Goal: Transaction & Acquisition: Purchase product/service

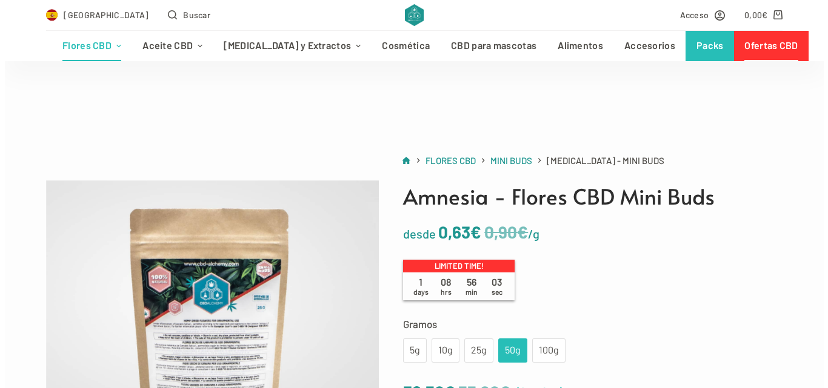
scroll to position [121, 0]
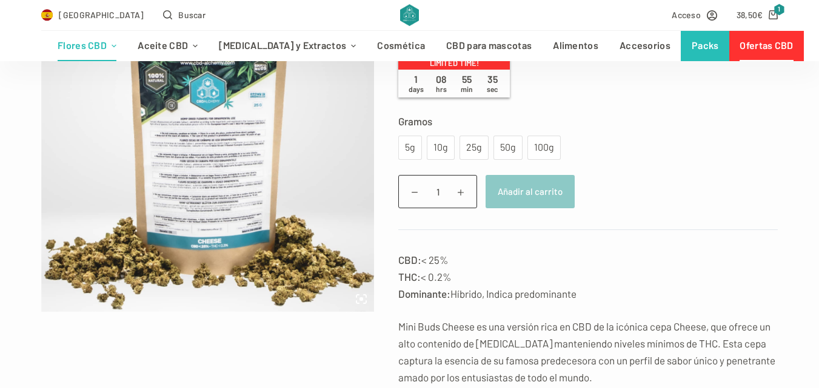
scroll to position [182, 0]
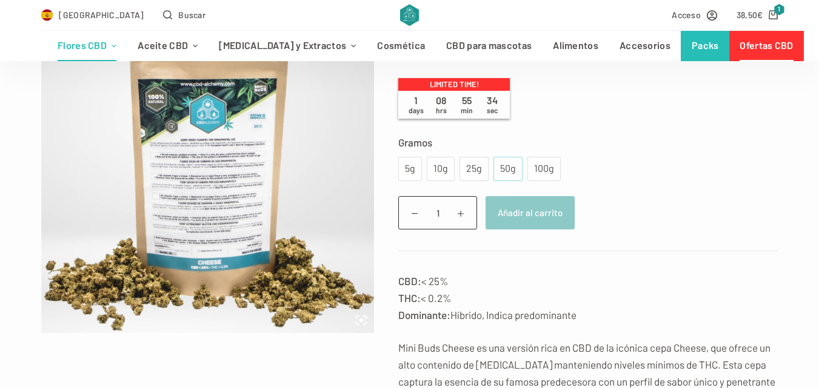
click at [505, 170] on div "50g" at bounding box center [508, 169] width 15 height 16
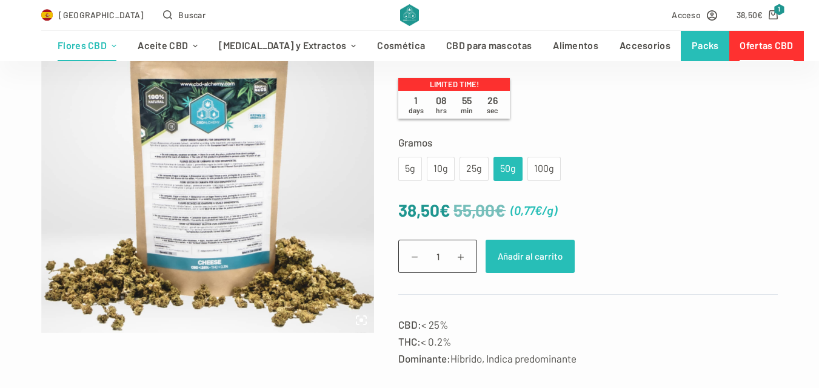
click at [526, 268] on button "Añadir al carrito" at bounding box center [529, 256] width 89 height 33
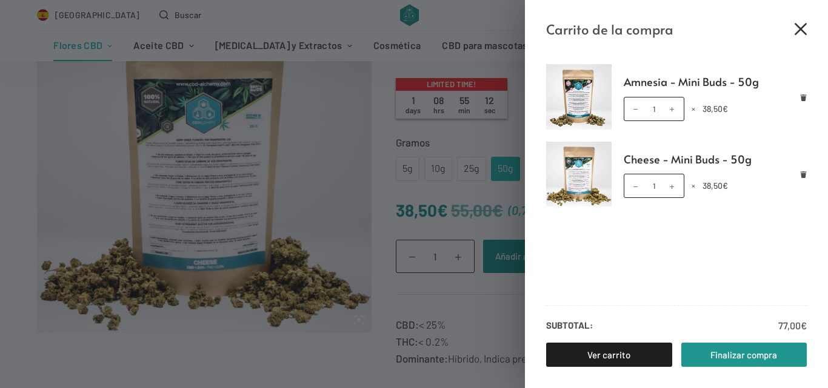
click at [799, 30] on icon "Cerrar el cajón del carrito" at bounding box center [801, 29] width 12 height 12
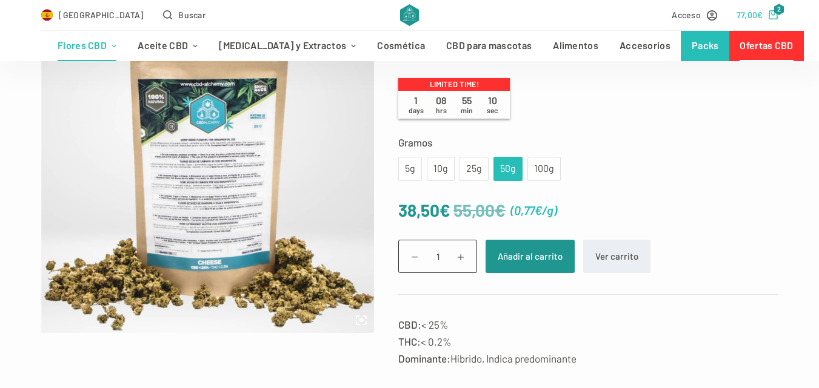
click at [777, 18] on icon "Carro de compra" at bounding box center [772, 14] width 9 height 9
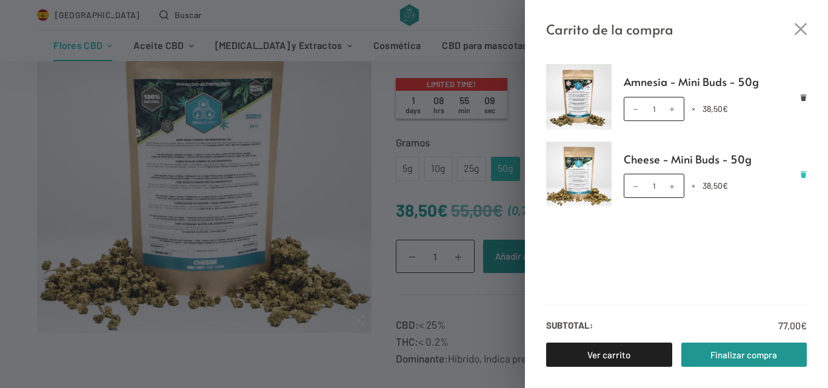
click at [805, 178] on icon "Eliminar Cheese - Mini Buds - 50g del carrito" at bounding box center [804, 175] width 6 height 7
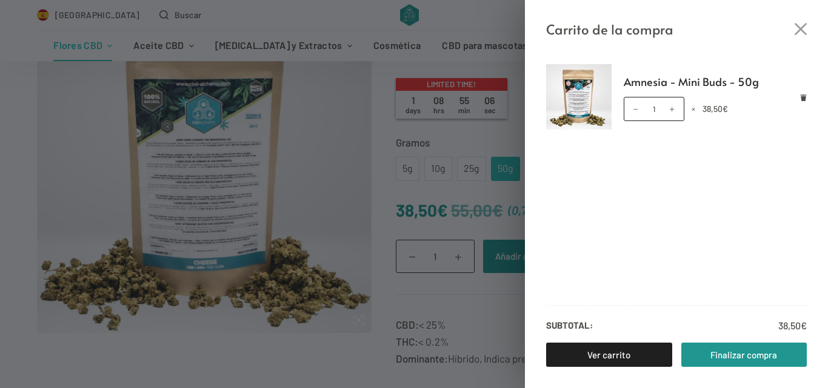
click at [804, 102] on div "Amnesia - Mini Buds - 50g cantidad 1 × 38,50 €" at bounding box center [716, 109] width 184 height 24
click at [804, 100] on icon "Eliminar Amnesia - Mini Buds - 50g del carrito" at bounding box center [804, 98] width 6 height 7
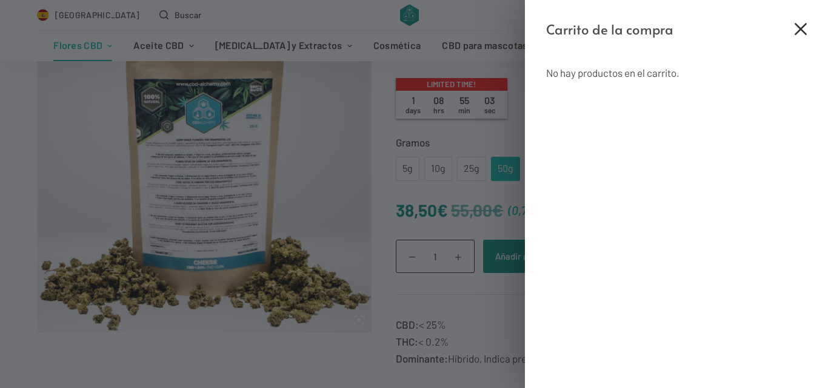
click at [799, 32] on icon "Cerrar el cajón del carrito" at bounding box center [801, 29] width 12 height 12
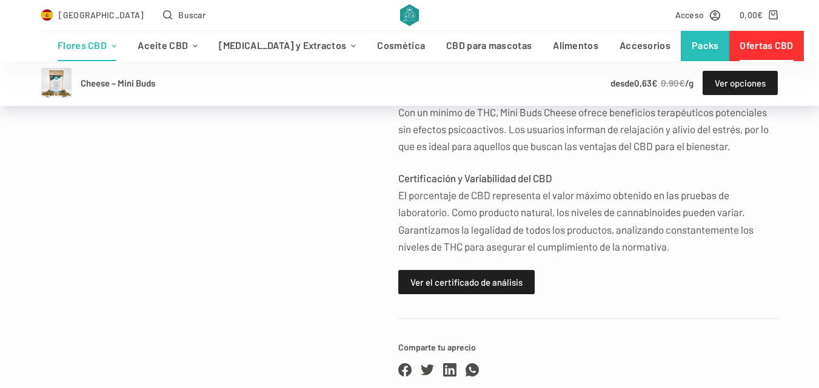
scroll to position [909, 0]
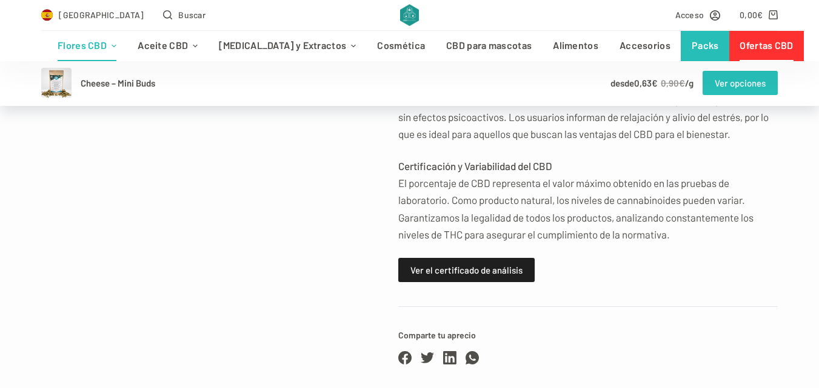
click at [747, 87] on link "Ver opciones" at bounding box center [739, 83] width 75 height 24
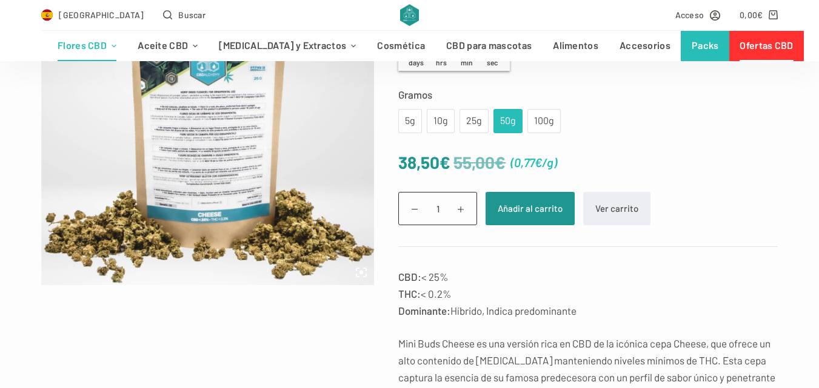
scroll to position [219, 0]
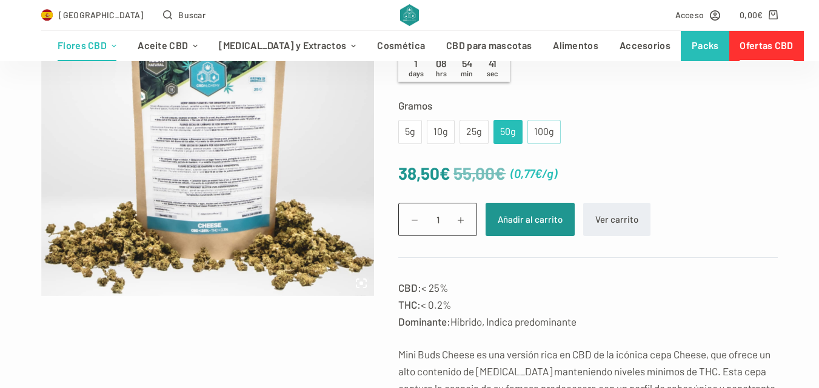
click at [540, 127] on div "100g" at bounding box center [544, 132] width 19 height 16
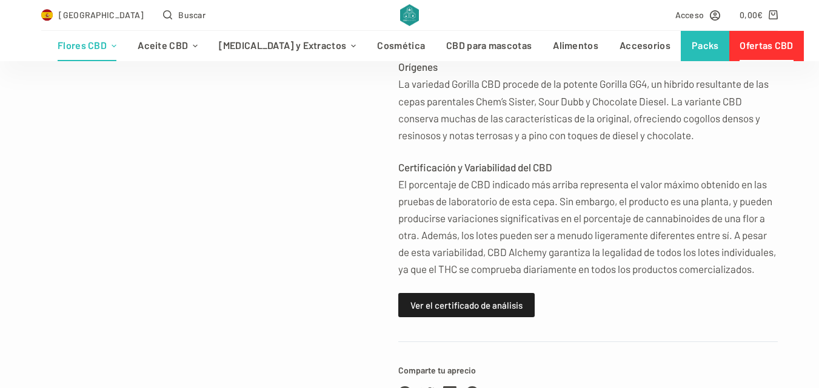
scroll to position [1030, 0]
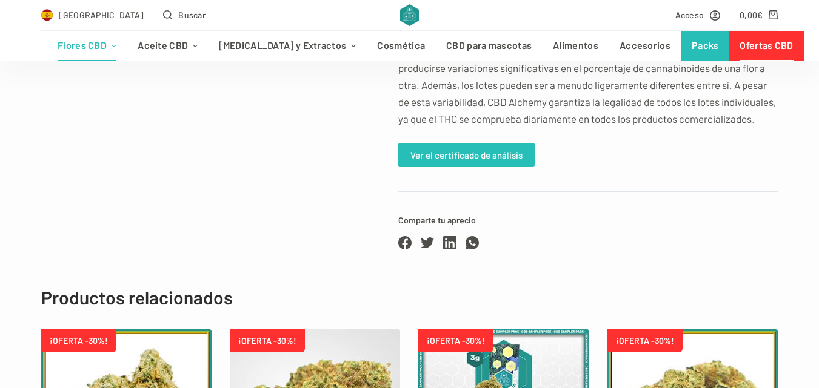
click at [513, 162] on link "Ver el certificado de análisis" at bounding box center [466, 155] width 136 height 24
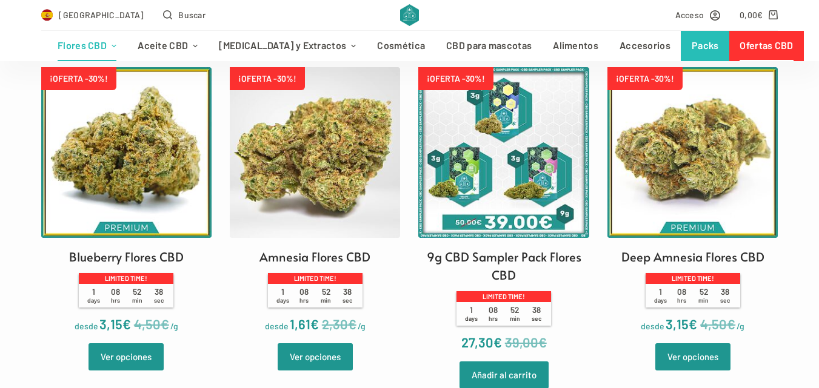
scroll to position [1212, 0]
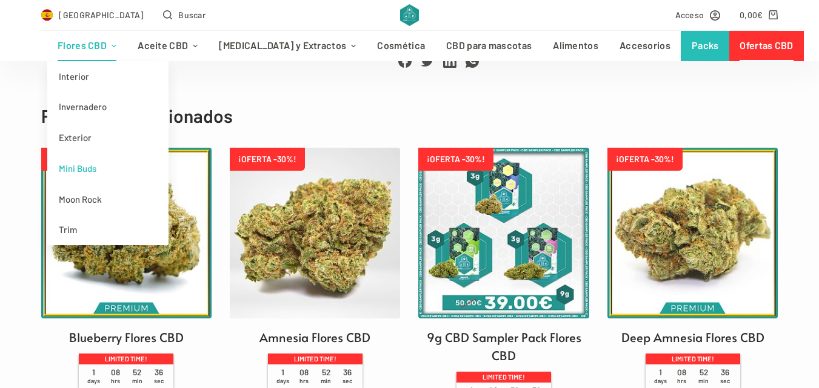
click at [94, 167] on link "Mini Buds" at bounding box center [107, 168] width 121 height 31
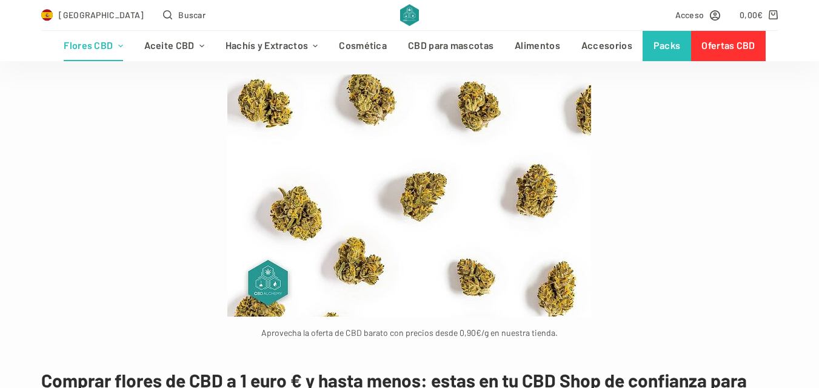
scroll to position [1152, 0]
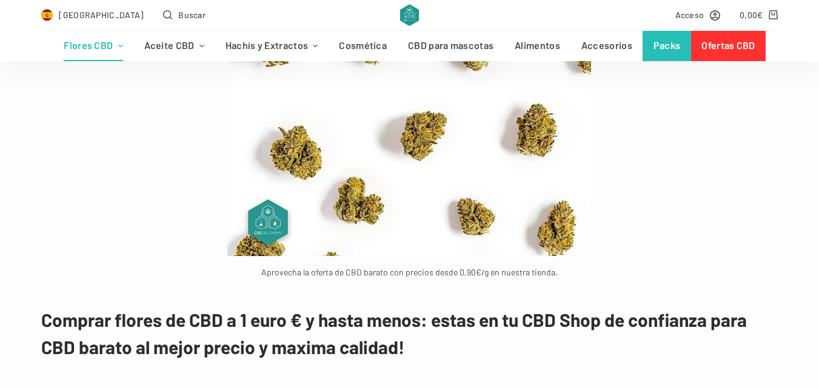
click at [456, 179] on img at bounding box center [409, 135] width 364 height 242
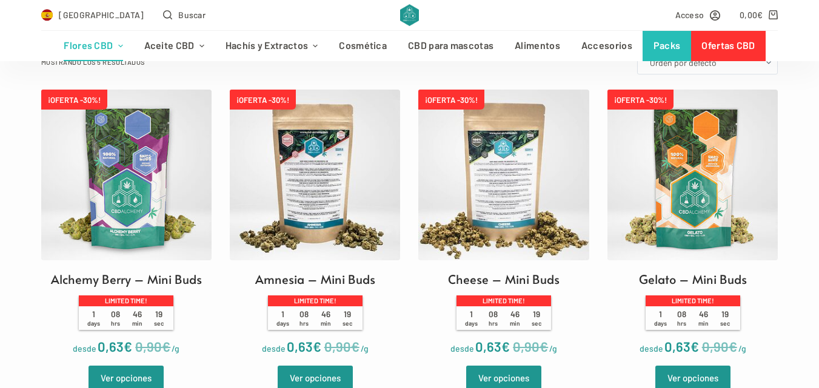
scroll to position [364, 0]
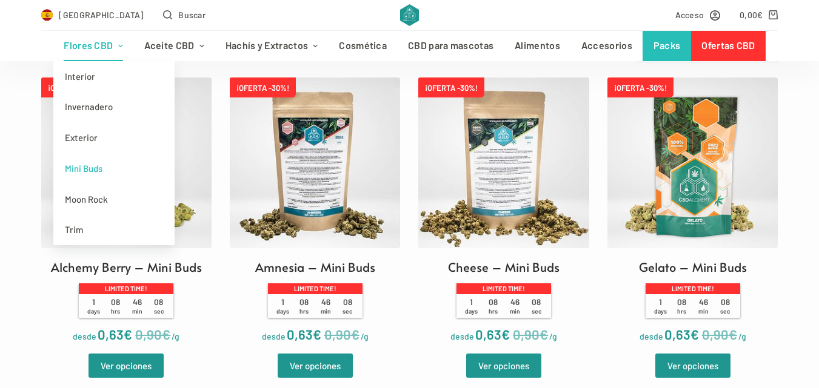
click at [82, 48] on link "Flores CBD" at bounding box center [93, 46] width 80 height 30
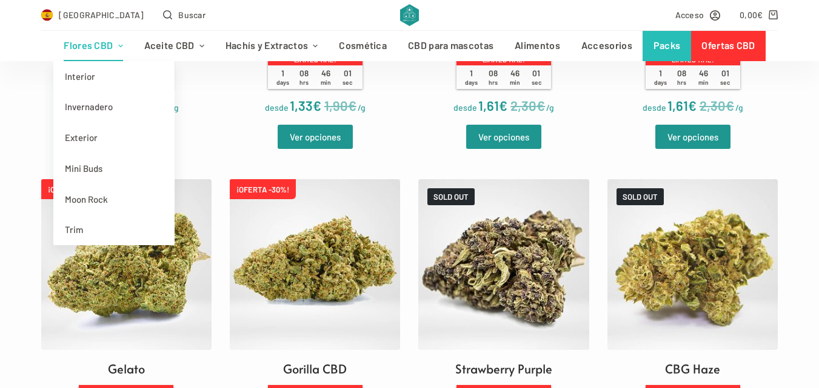
scroll to position [1333, 0]
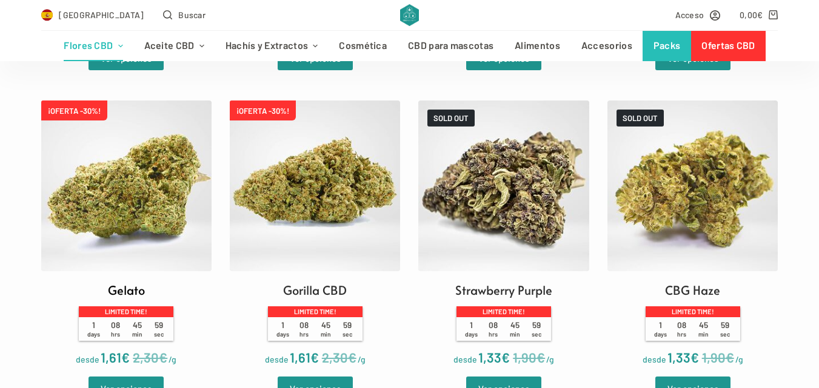
click at [104, 256] on img at bounding box center [126, 186] width 170 height 170
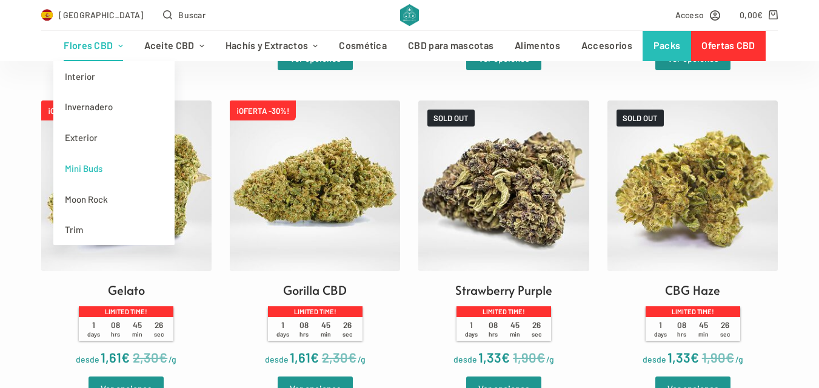
click at [98, 169] on link "Mini Buds" at bounding box center [113, 168] width 121 height 31
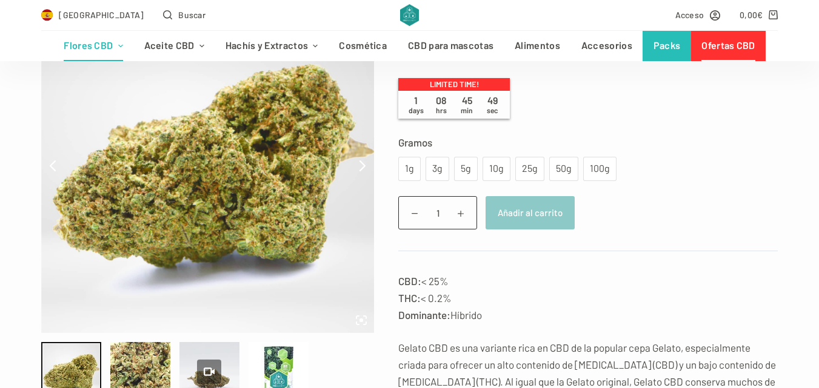
scroll to position [242, 0]
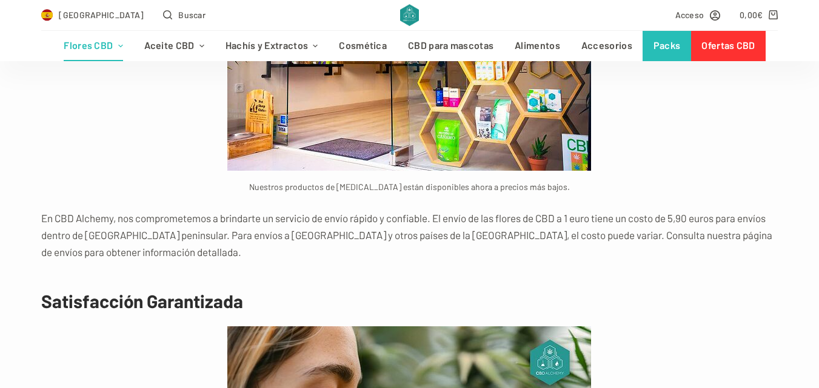
scroll to position [5758, 0]
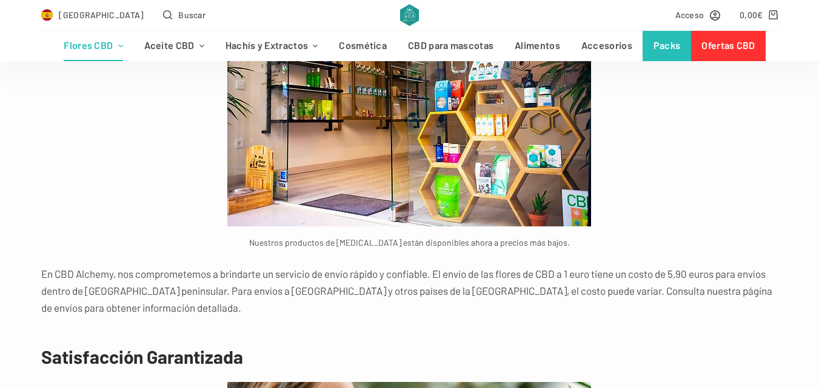
click at [536, 270] on p "En CBD Alchemy, nos comprometemos a brindarte un servicio de envío rápido y con…" at bounding box center [409, 290] width 737 height 51
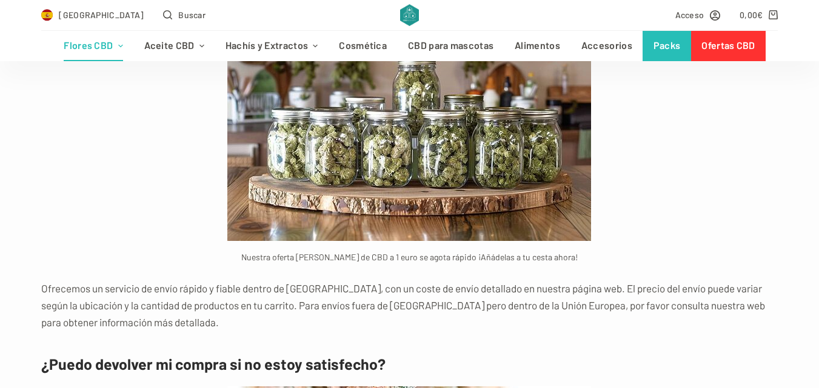
scroll to position [8303, 0]
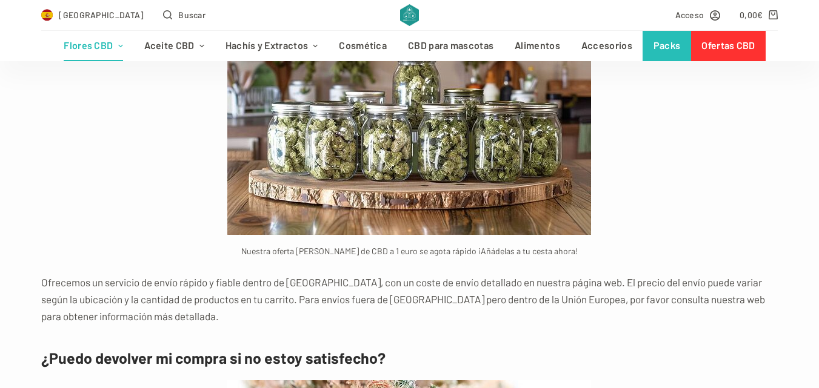
click at [512, 163] on img at bounding box center [409, 114] width 364 height 242
drag, startPoint x: 630, startPoint y: 170, endPoint x: 301, endPoint y: 159, distance: 329.9
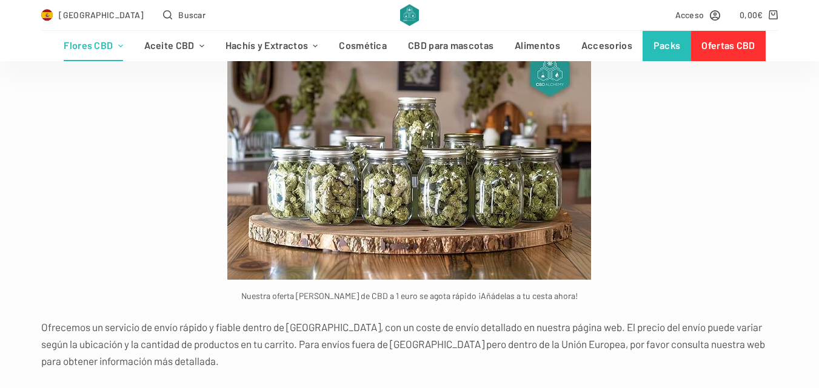
scroll to position [8121, 0]
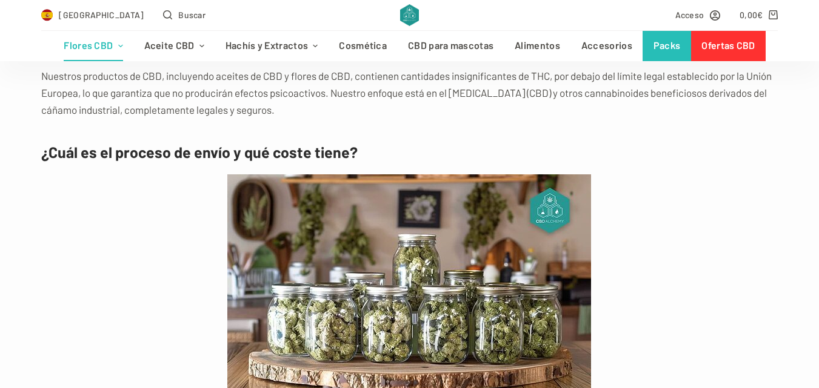
click at [272, 143] on strong "¿Cuál es el proceso de envío y qué coste tiene?" at bounding box center [199, 152] width 316 height 18
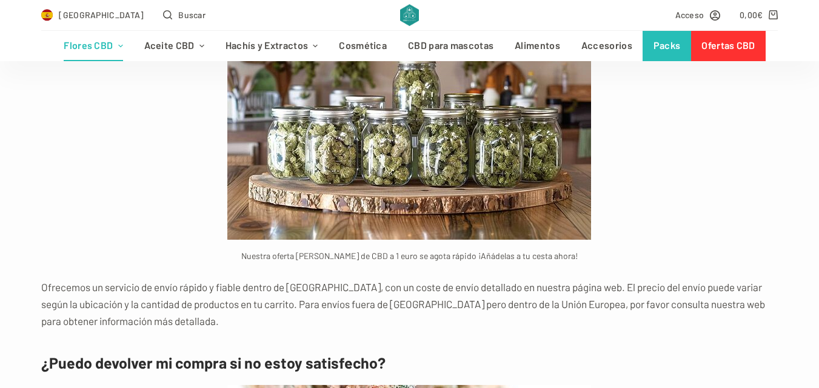
scroll to position [8303, 0]
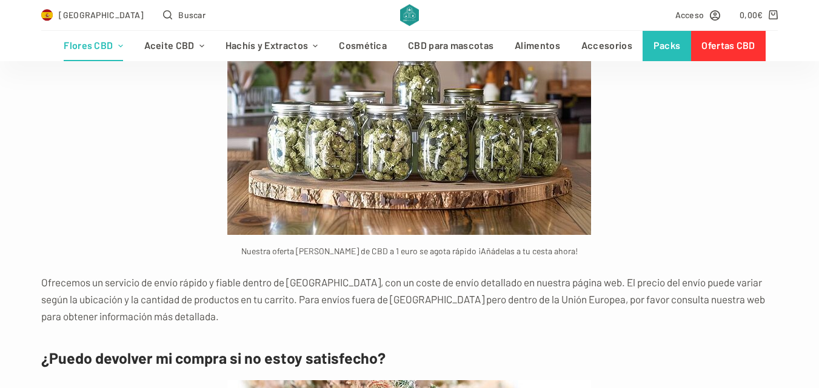
click at [547, 244] on figcaption "Nuestra oferta [PERSON_NAME] de CBD a 1 euro se agota rápido ¡Añádelas a tu ces…" at bounding box center [409, 251] width 364 height 14
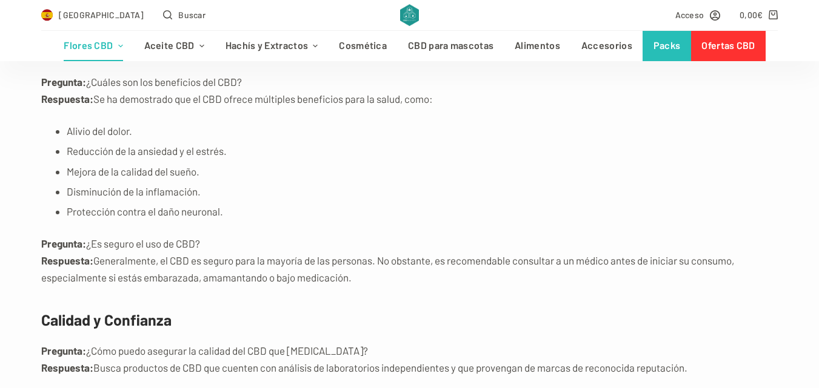
scroll to position [10606, 0]
